Goal: Task Accomplishment & Management: Use online tool/utility

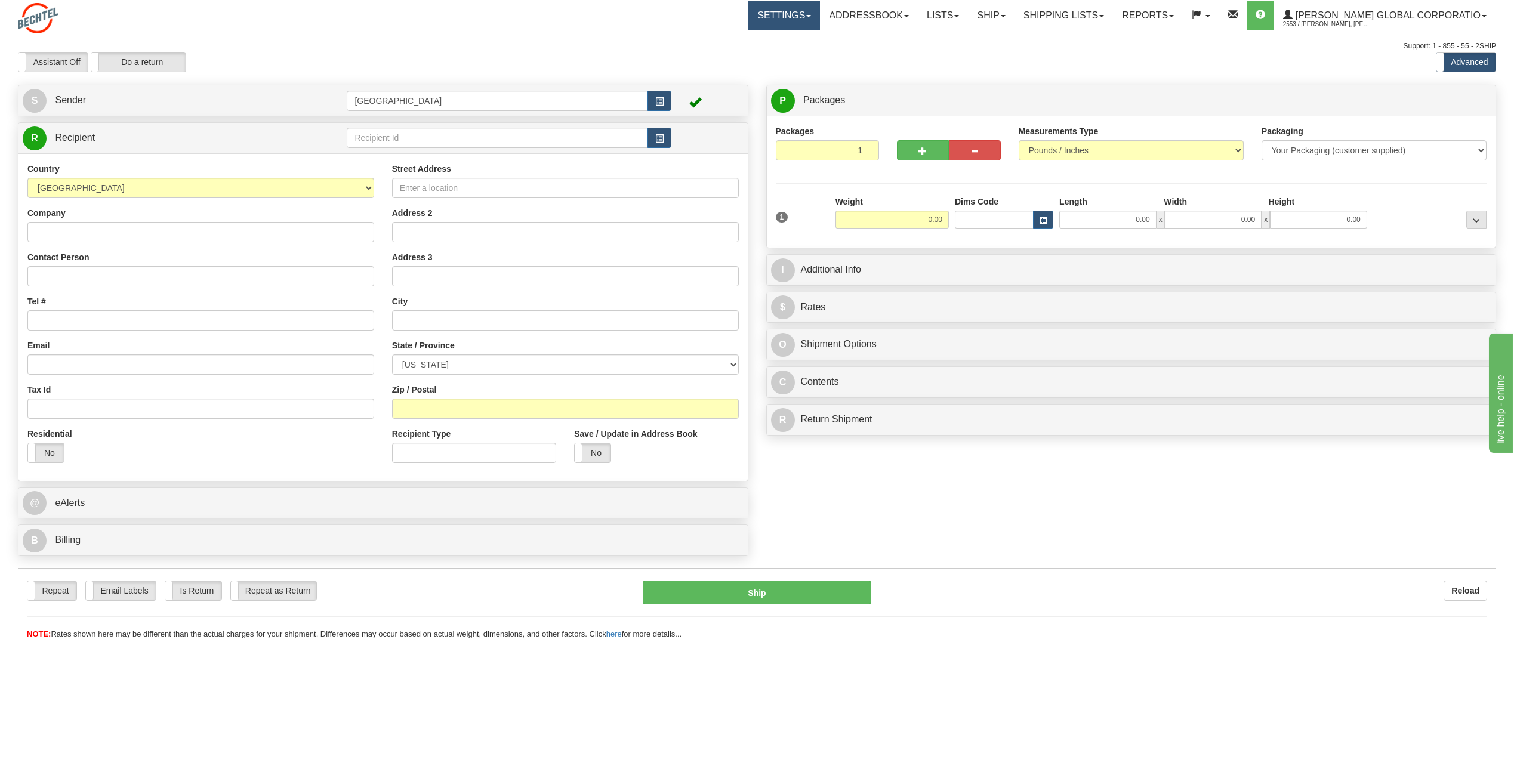
click at [820, 13] on link "Settings" at bounding box center [783, 15] width 72 height 30
click at [932, 65] on div "Assistant On Assistant Off Do a return Do a return Previous Next Standard Advan…" at bounding box center [757, 61] width 1496 height 20
click at [1077, 20] on link "Shipping lists" at bounding box center [1064, 15] width 99 height 30
click at [1014, 18] on link "Ship" at bounding box center [991, 15] width 46 height 30
click at [968, 14] on link "Lists" at bounding box center [943, 15] width 50 height 30
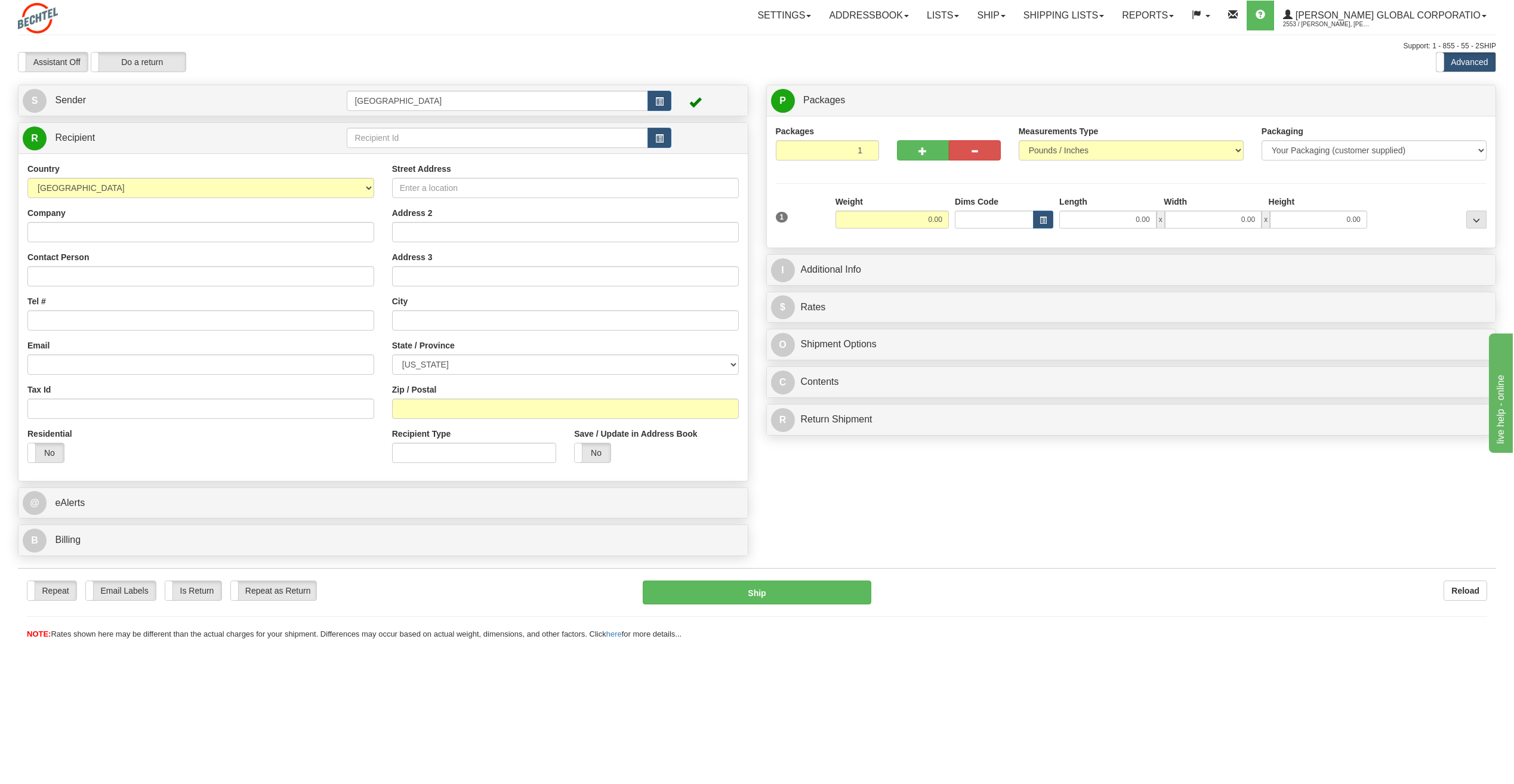
click at [1140, 76] on div "Toggle navigation Settings Shipping Preferences Fields Preferences New" at bounding box center [757, 392] width 1514 height 784
click at [779, 690] on div "Toggle navigation Settings Shipping Preferences Fields Preferences New" at bounding box center [757, 392] width 1514 height 784
click at [58, 59] on label "Assistant Off" at bounding box center [53, 62] width 69 height 19
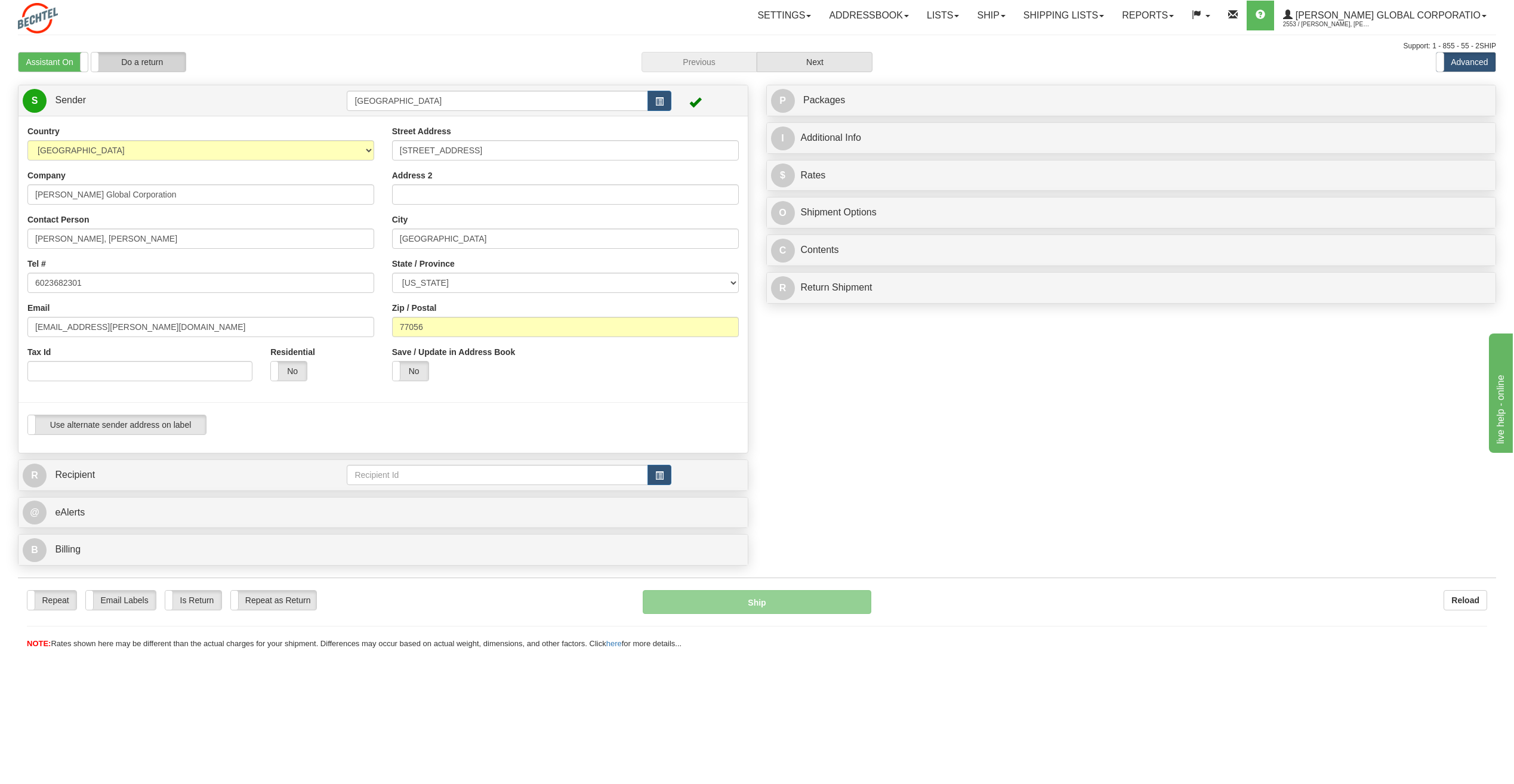
click at [134, 62] on label "Do a return" at bounding box center [138, 62] width 95 height 19
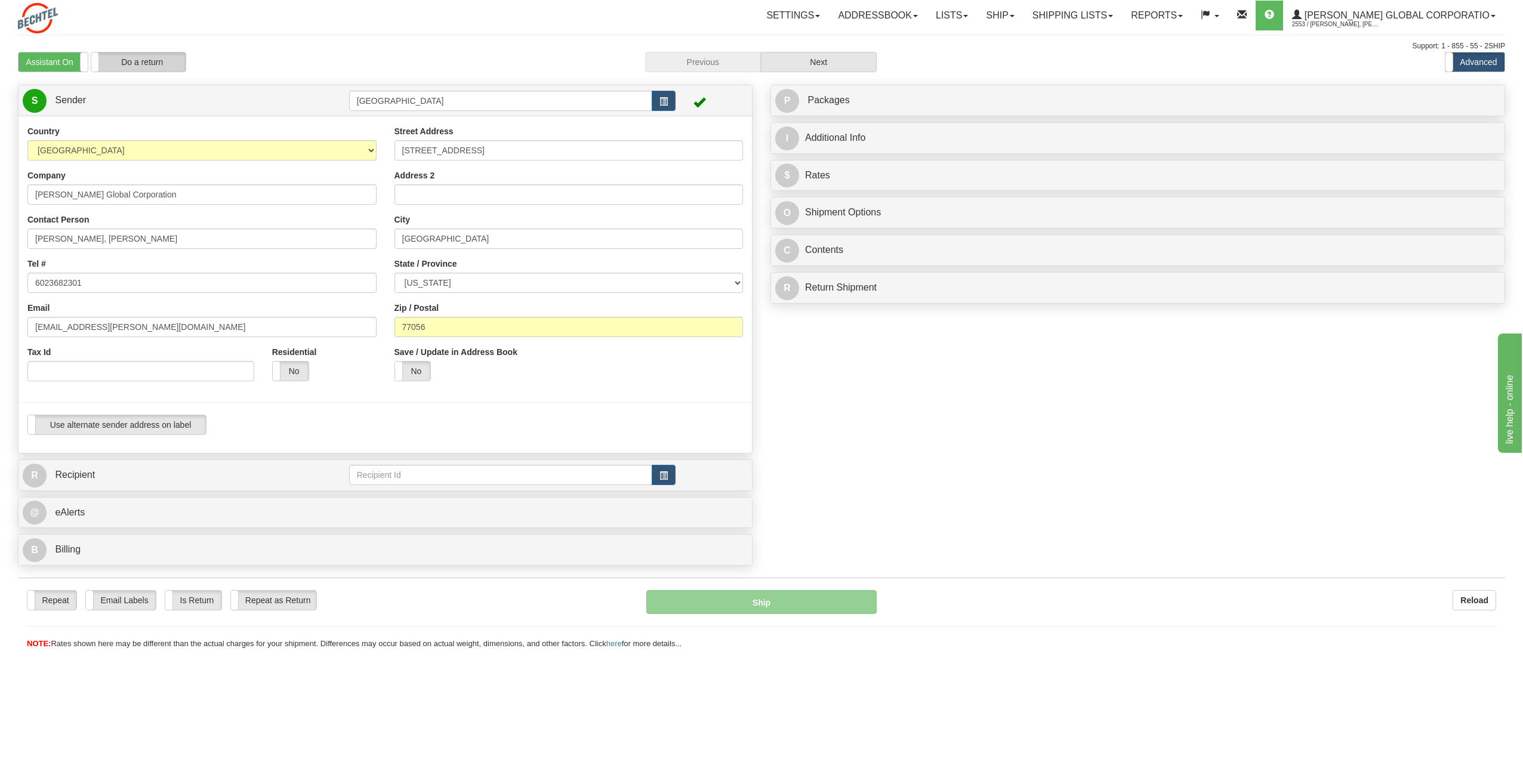
type input "[GEOGRAPHIC_DATA]"
